Goal: Task Accomplishment & Management: Use online tool/utility

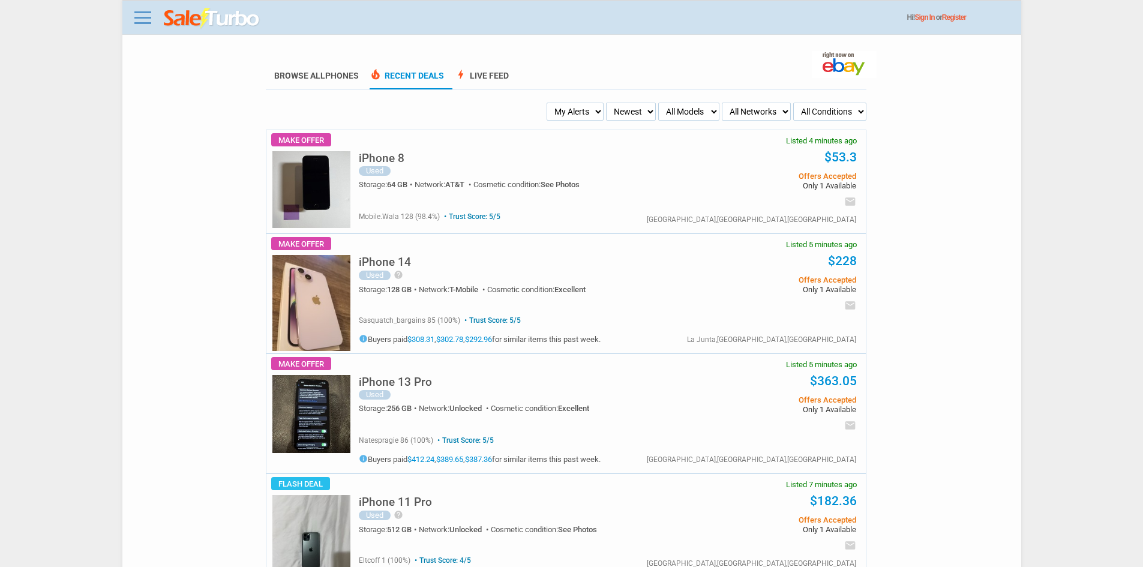
click at [609, 110] on select "Newest Oldest Sold Fastest Savvy Buyers Price (Low - High) Price (High - Low)" at bounding box center [631, 112] width 50 height 18
drag, startPoint x: 581, startPoint y: 110, endPoint x: 582, endPoint y: 119, distance: 9.0
click at [581, 110] on select "My Alerts All Deals BIN Only w/ Offers Only" at bounding box center [575, 112] width 57 height 18
select select "flash_bin"
click at [550, 103] on select "My Alerts All Deals BIN Only w/ Offers Only" at bounding box center [575, 112] width 57 height 18
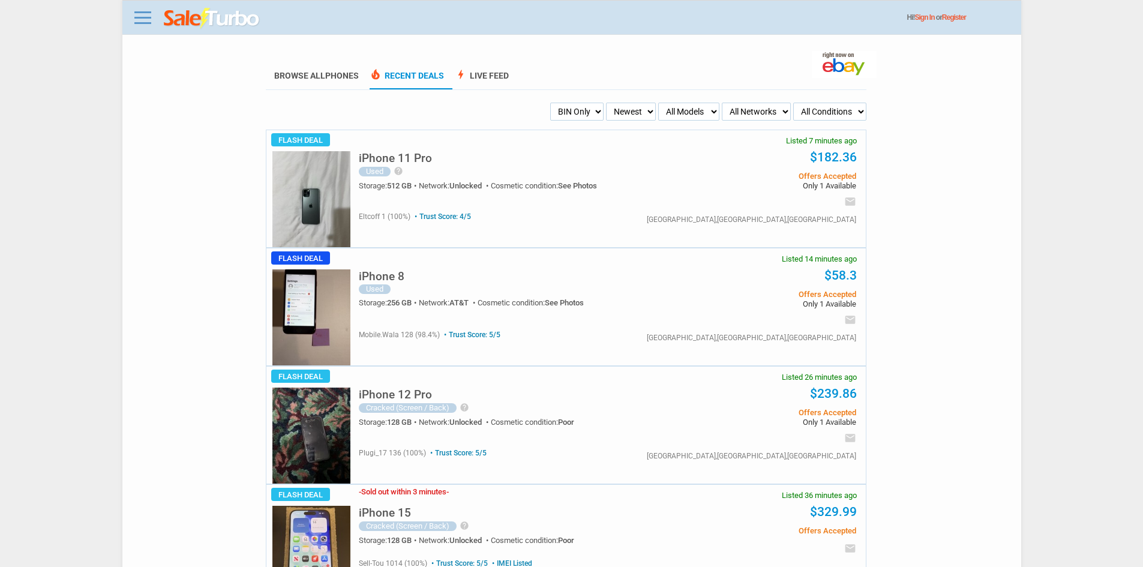
drag, startPoint x: 0, startPoint y: 0, endPoint x: 294, endPoint y: 109, distance: 313.5
